Goal: Task Accomplishment & Management: Manage account settings

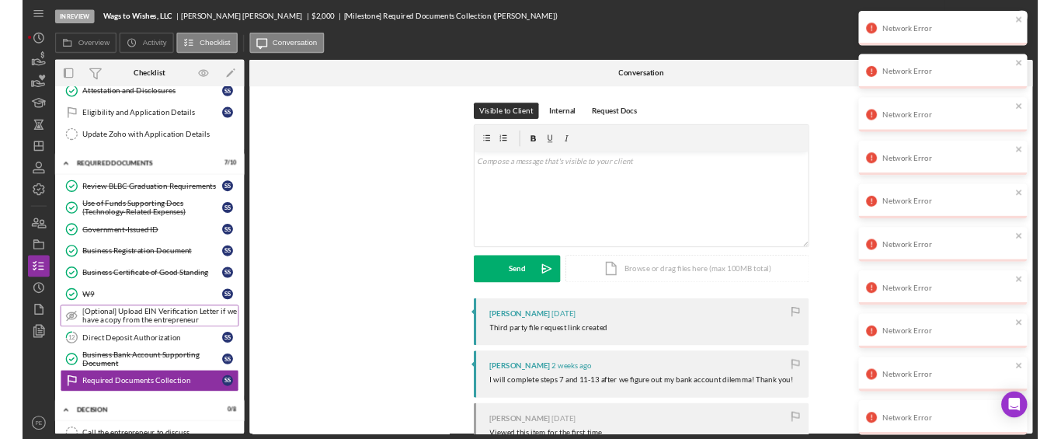
scroll to position [177, 0]
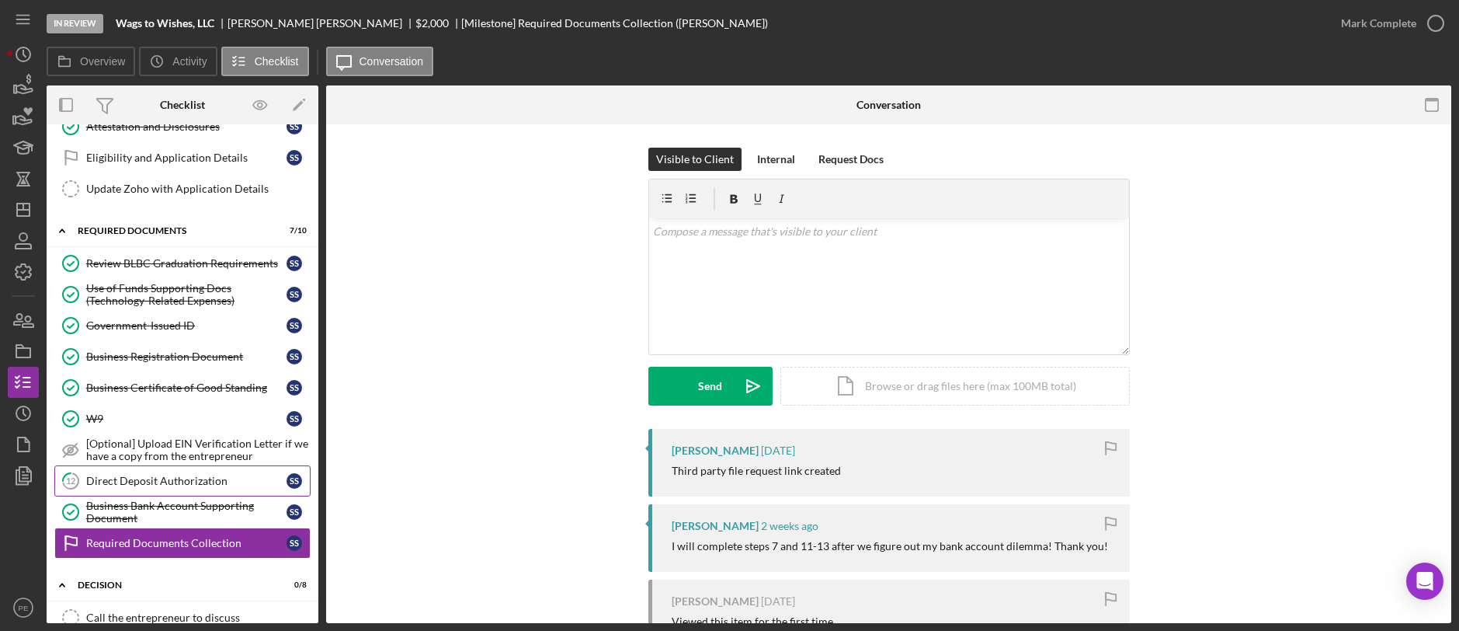
click at [120, 487] on link "12 Direct Deposit Authorization S S" at bounding box center [182, 480] width 256 height 31
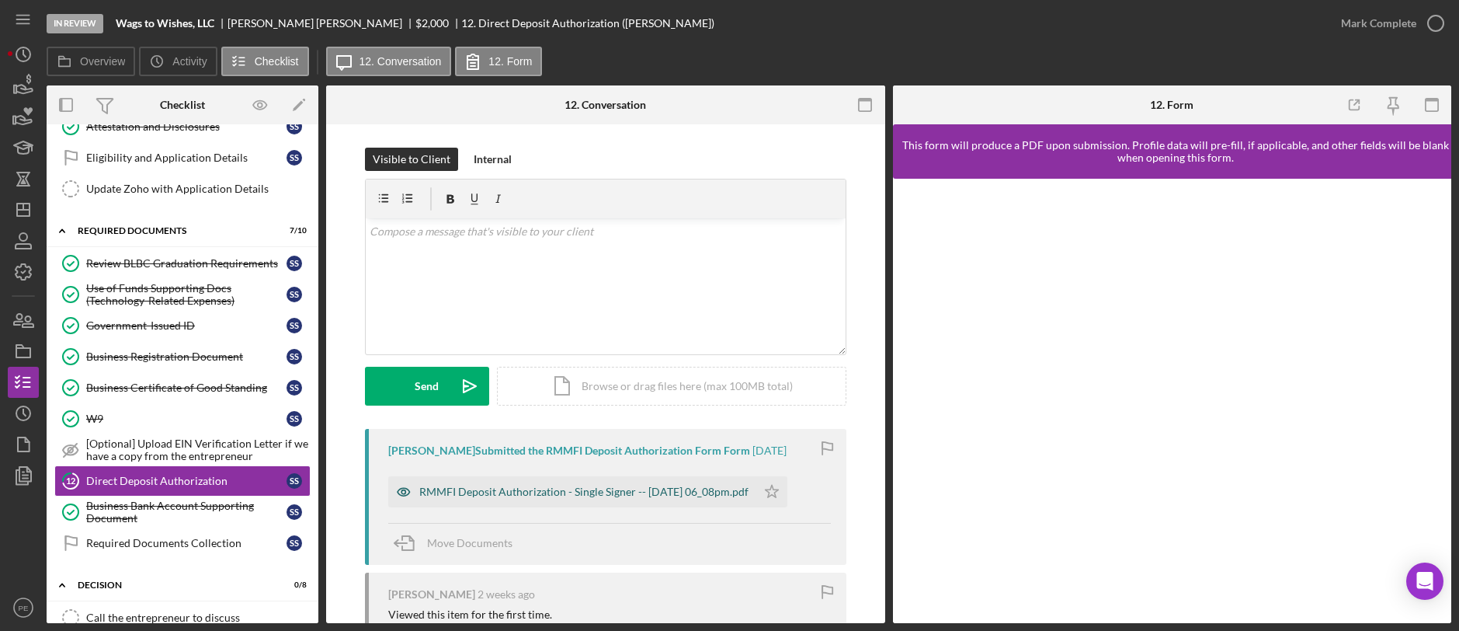
click at [603, 478] on div "RMMFI Deposit Authorization - Single Signer -- [DATE] 06_08pm.pdf" at bounding box center [572, 491] width 368 height 31
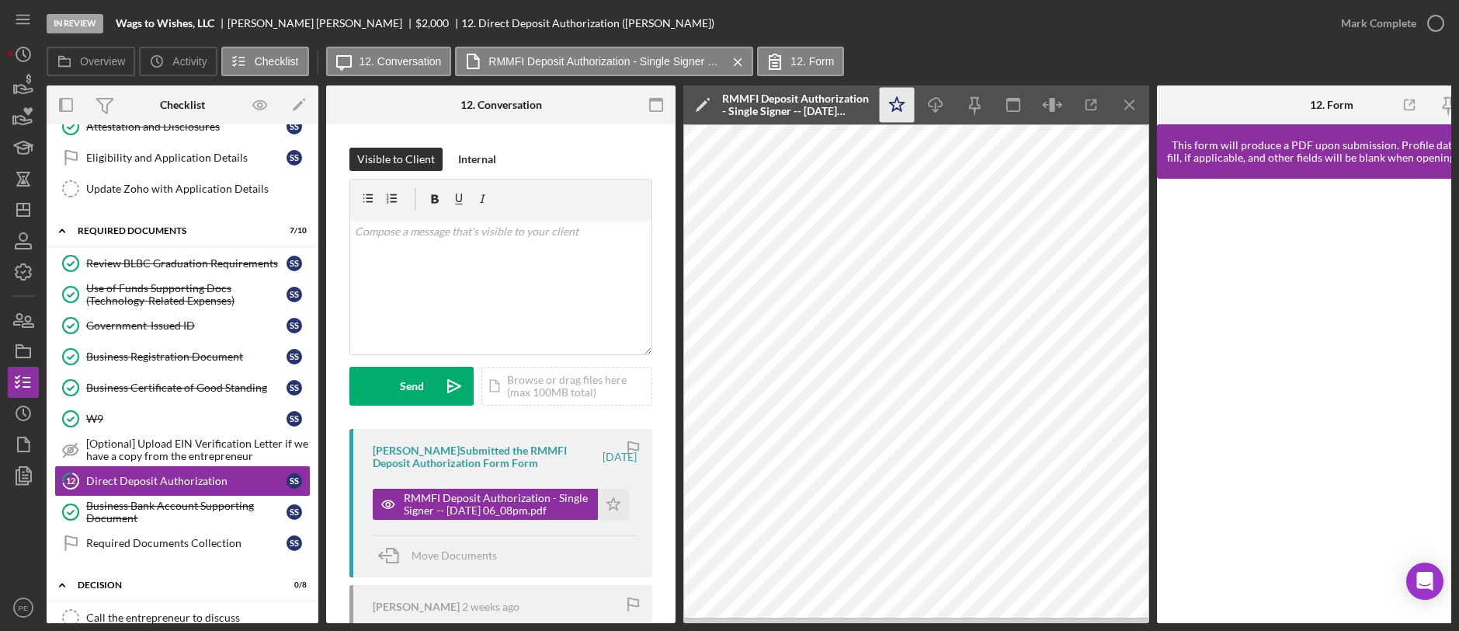
click at [892, 113] on icon "Icon/Star" at bounding box center [897, 105] width 35 height 35
click at [1363, 22] on div "Mark Complete" at bounding box center [1378, 23] width 75 height 31
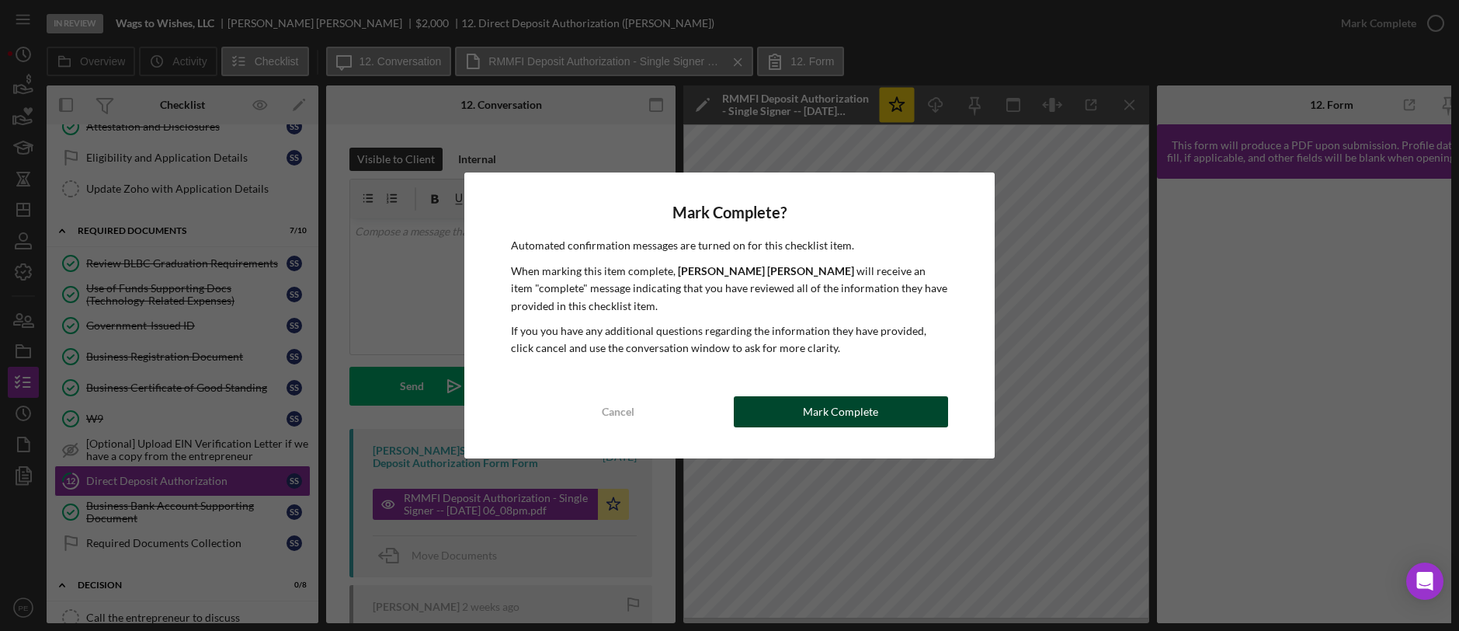
click at [807, 419] on div "Mark Complete" at bounding box center [840, 411] width 75 height 31
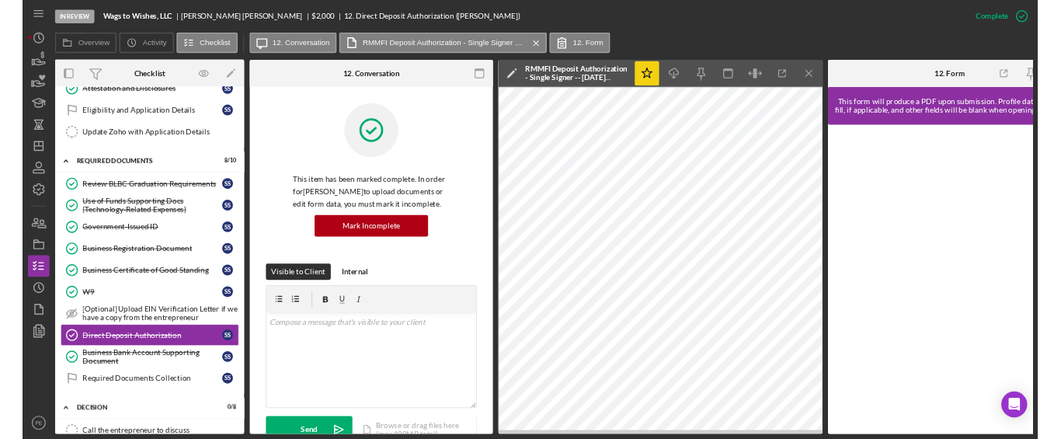
scroll to position [177, 0]
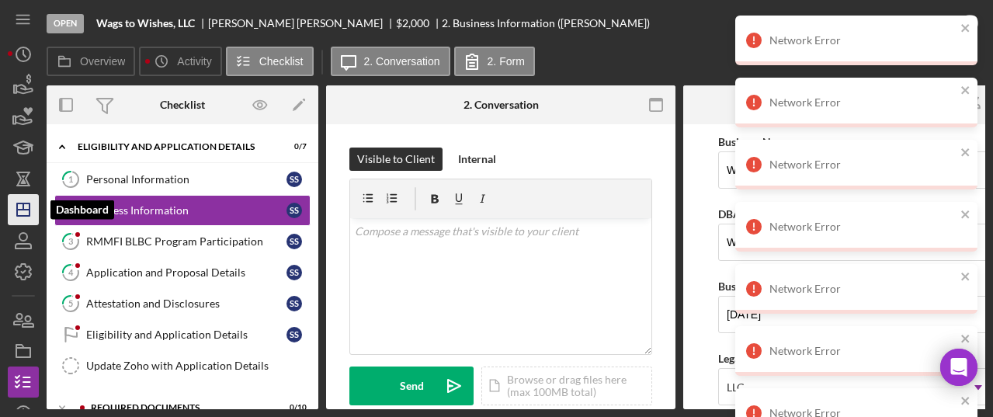
click at [25, 218] on icon "Icon/Dashboard" at bounding box center [23, 209] width 39 height 39
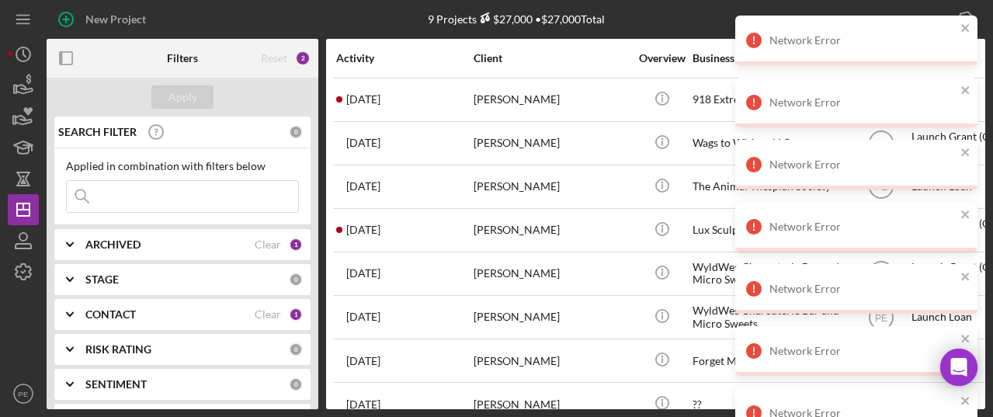
click at [972, 27] on div "Network Error" at bounding box center [856, 41] width 242 height 50
click at [967, 33] on icon "close" at bounding box center [966, 28] width 11 height 12
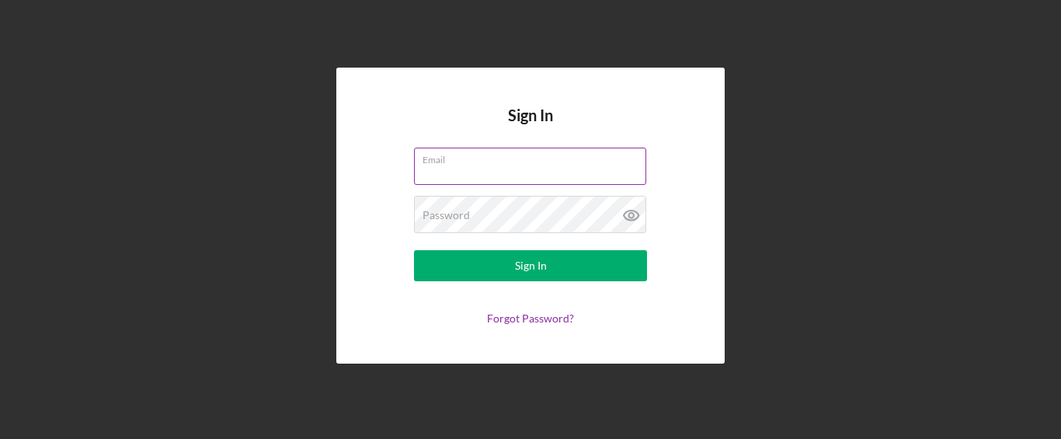
click at [522, 173] on input "Email" at bounding box center [530, 166] width 232 height 37
type input "[PERSON_NAME][EMAIL_ADDRESS][DOMAIN_NAME]"
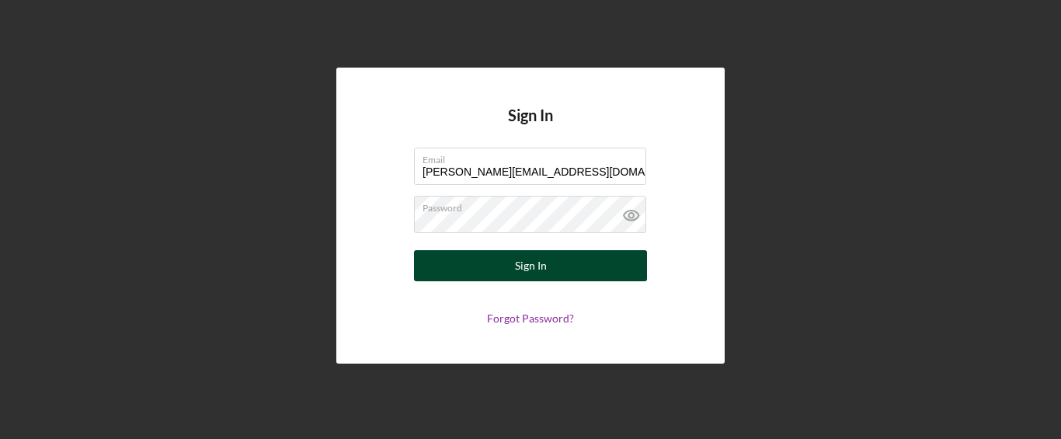
click at [502, 259] on button "Sign In" at bounding box center [530, 265] width 233 height 31
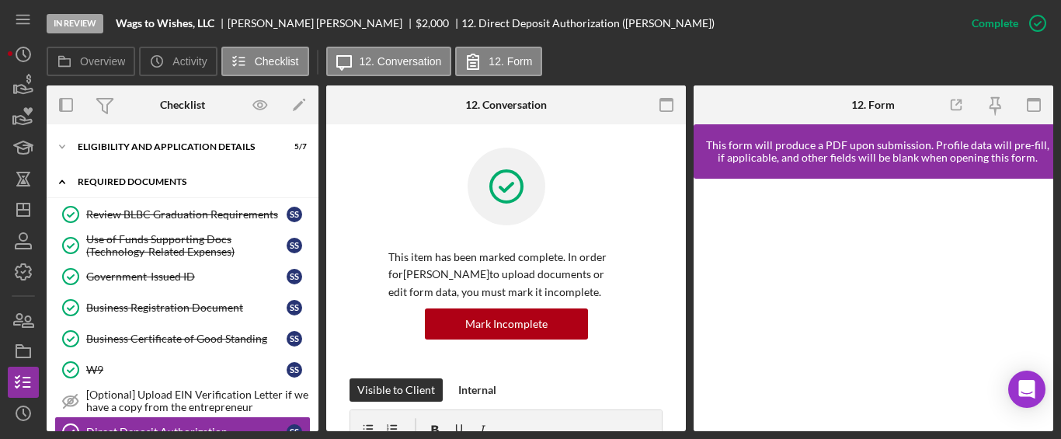
click at [64, 181] on icon "Icon/Expander" at bounding box center [62, 181] width 31 height 31
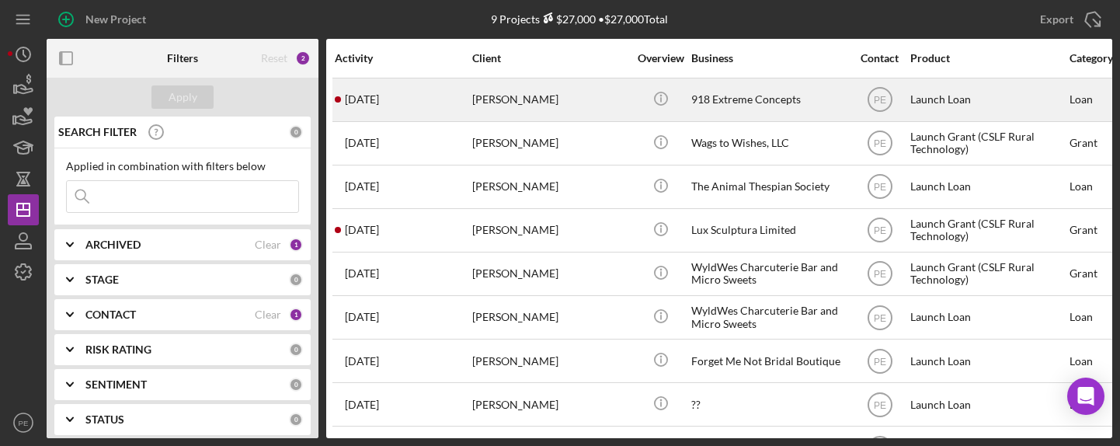
scroll to position [36, 2]
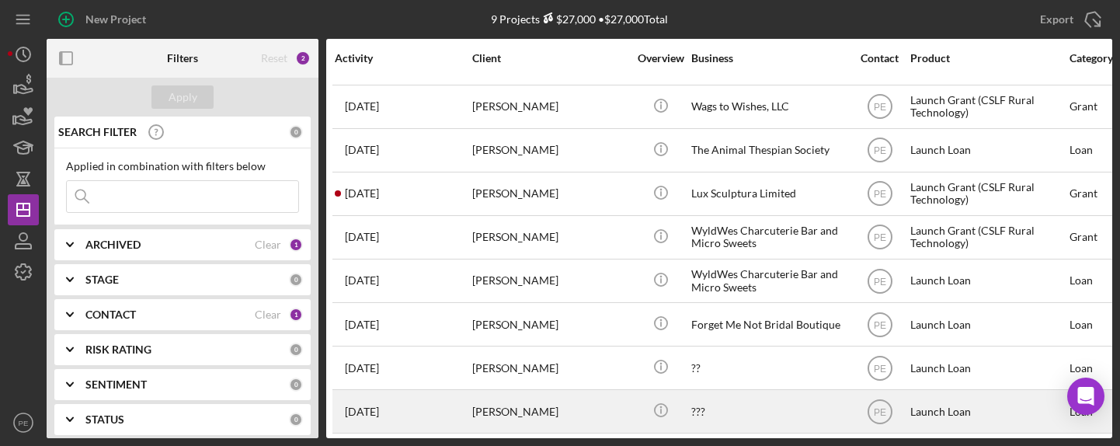
click at [526, 371] on div "[PERSON_NAME]" at bounding box center [549, 411] width 155 height 41
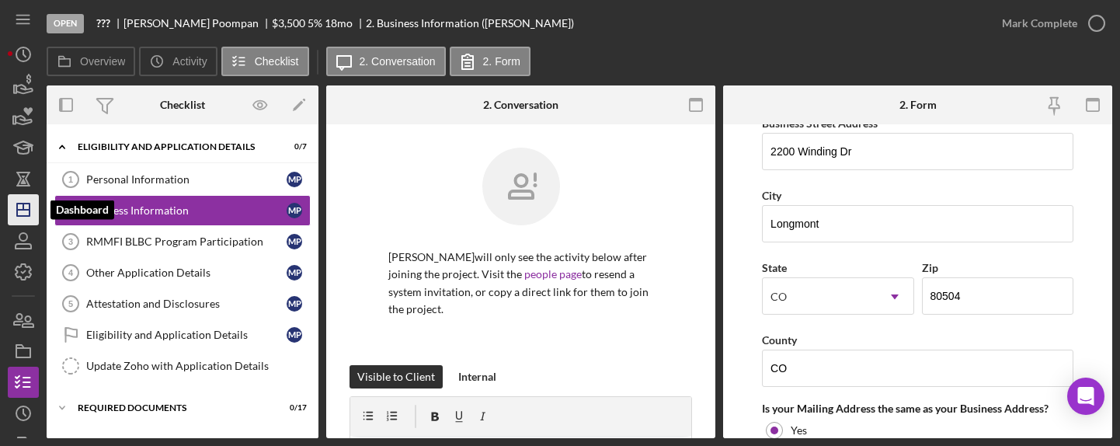
click at [30, 205] on icon "Icon/Dashboard" at bounding box center [23, 209] width 39 height 39
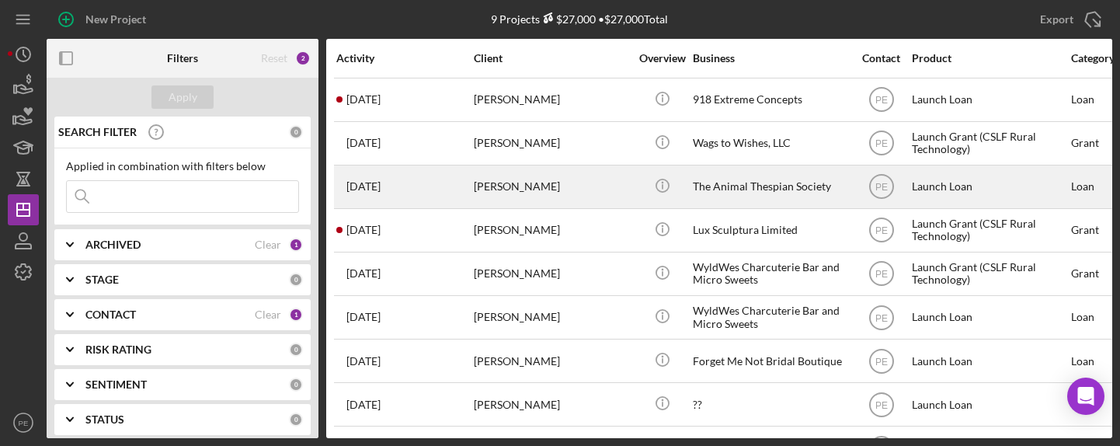
click at [498, 182] on div "[PERSON_NAME]" at bounding box center [551, 186] width 155 height 41
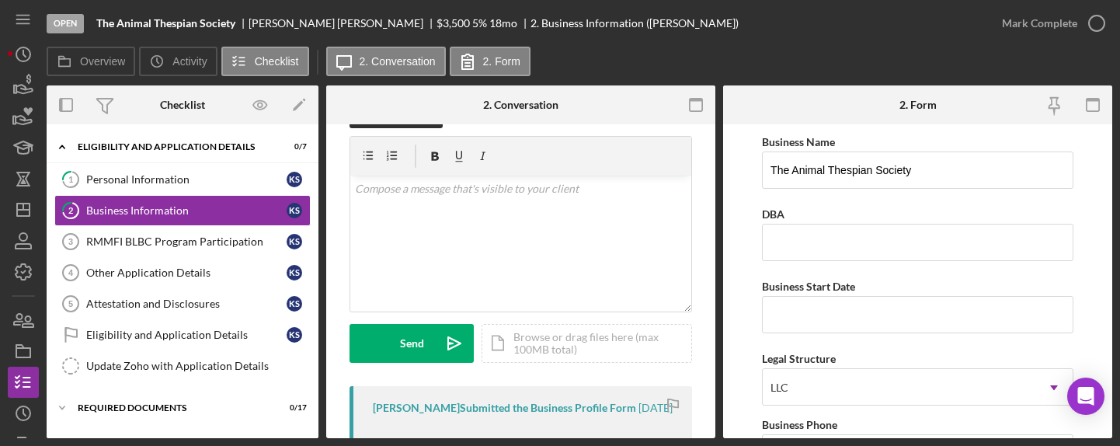
scroll to position [42, 0]
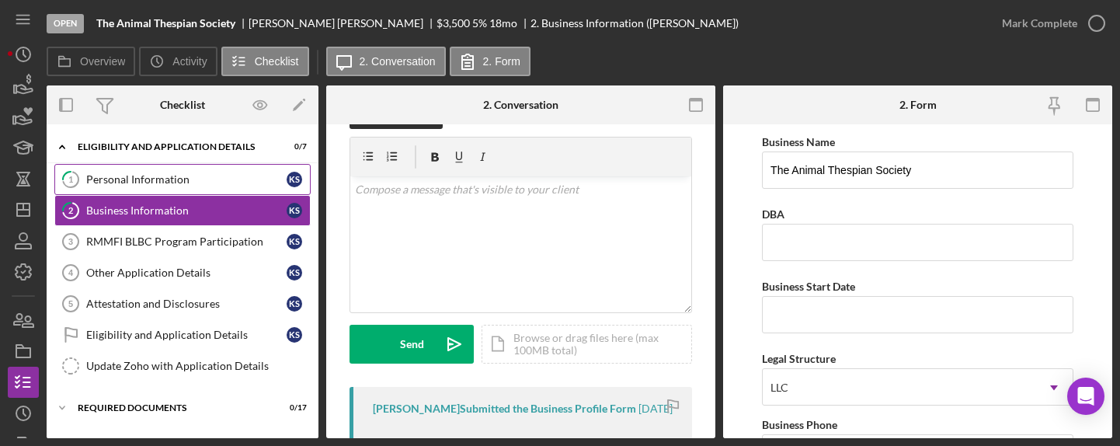
click at [174, 181] on div "Personal Information" at bounding box center [186, 179] width 200 height 12
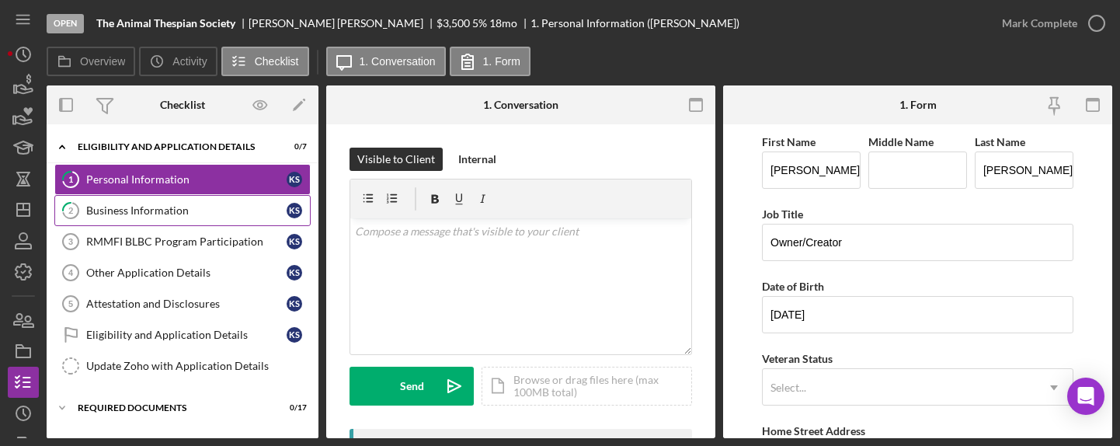
click at [259, 218] on link "2 Business Information K S" at bounding box center [182, 210] width 256 height 31
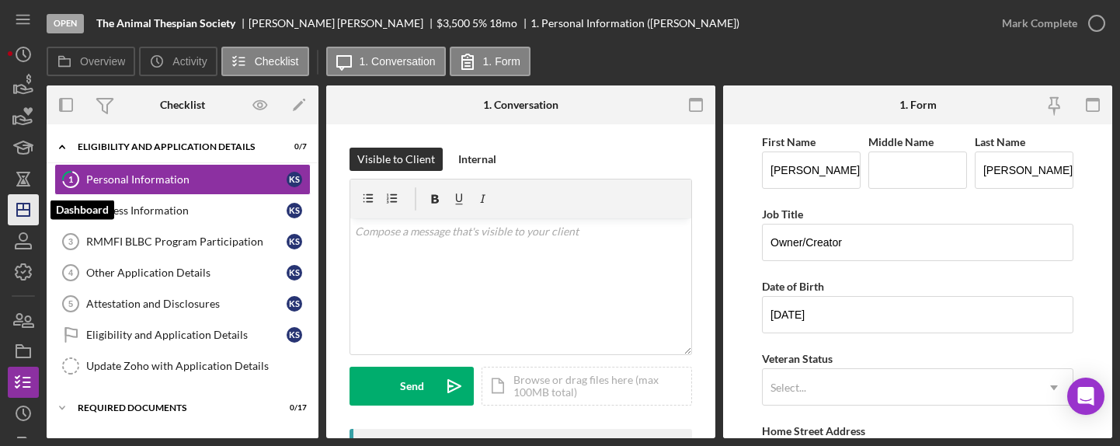
click at [21, 212] on icon "Icon/Dashboard" at bounding box center [23, 209] width 39 height 39
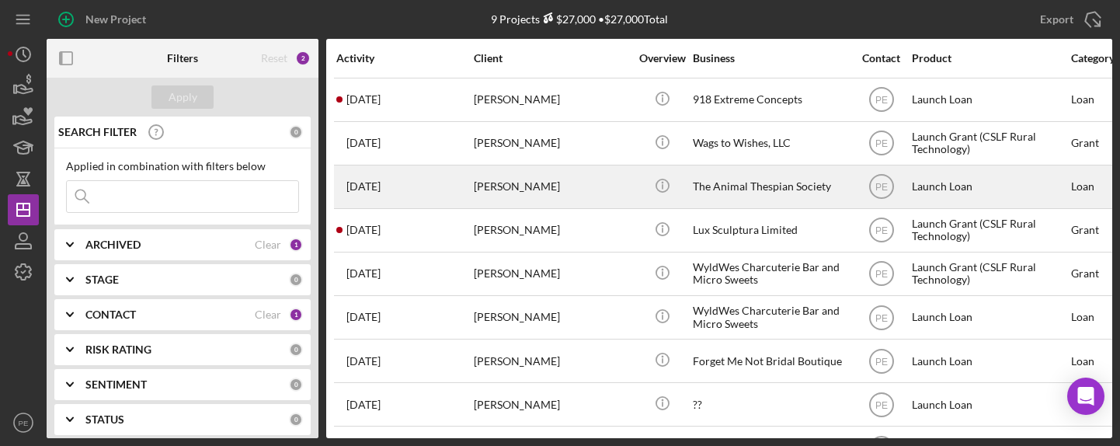
click at [486, 186] on div "[PERSON_NAME]" at bounding box center [551, 186] width 155 height 41
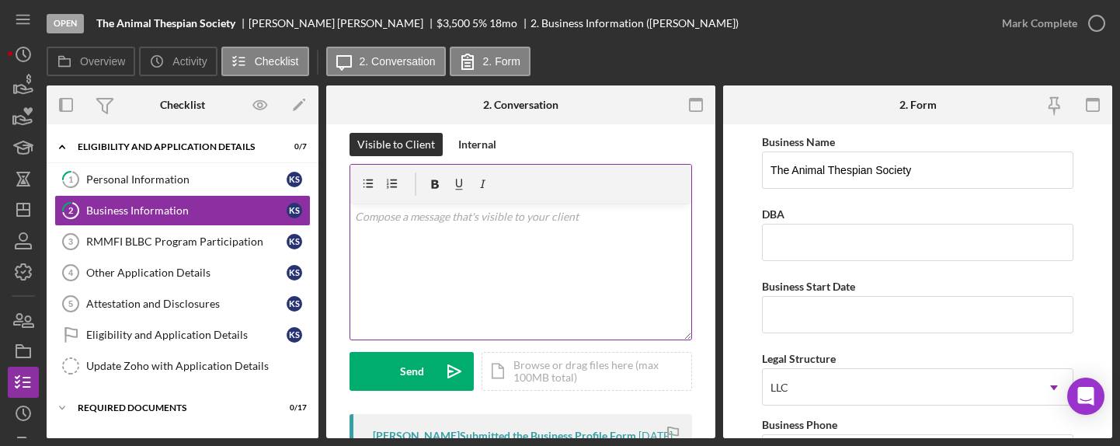
scroll to position [16, 0]
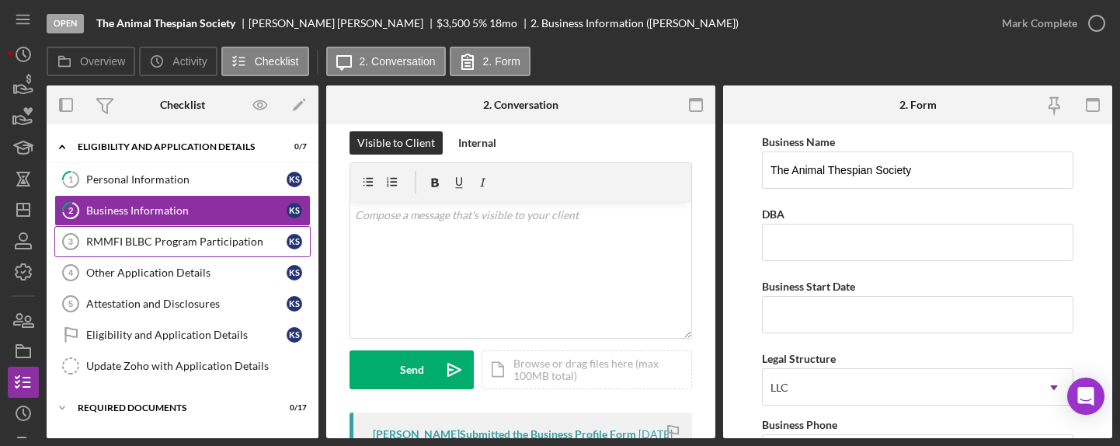
click at [193, 247] on div "RMMFI BLBC Program Participation" at bounding box center [186, 241] width 200 height 12
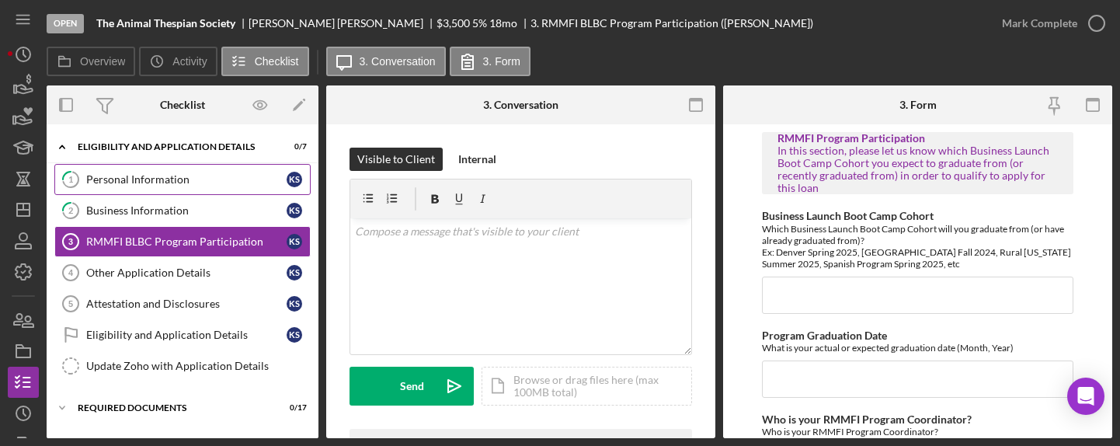
click at [132, 182] on div "Personal Information" at bounding box center [186, 179] width 200 height 12
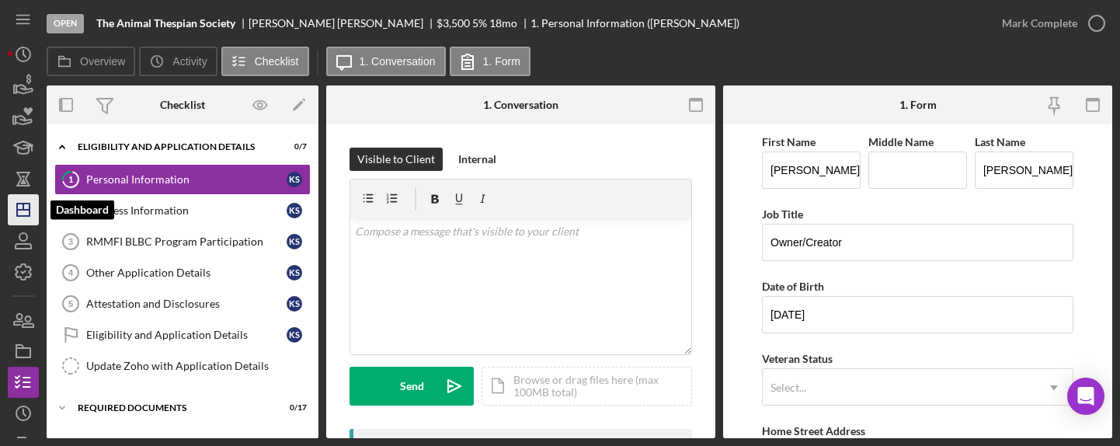
click at [30, 206] on icon "Icon/Dashboard" at bounding box center [23, 209] width 39 height 39
